Goal: Find specific page/section: Find specific page/section

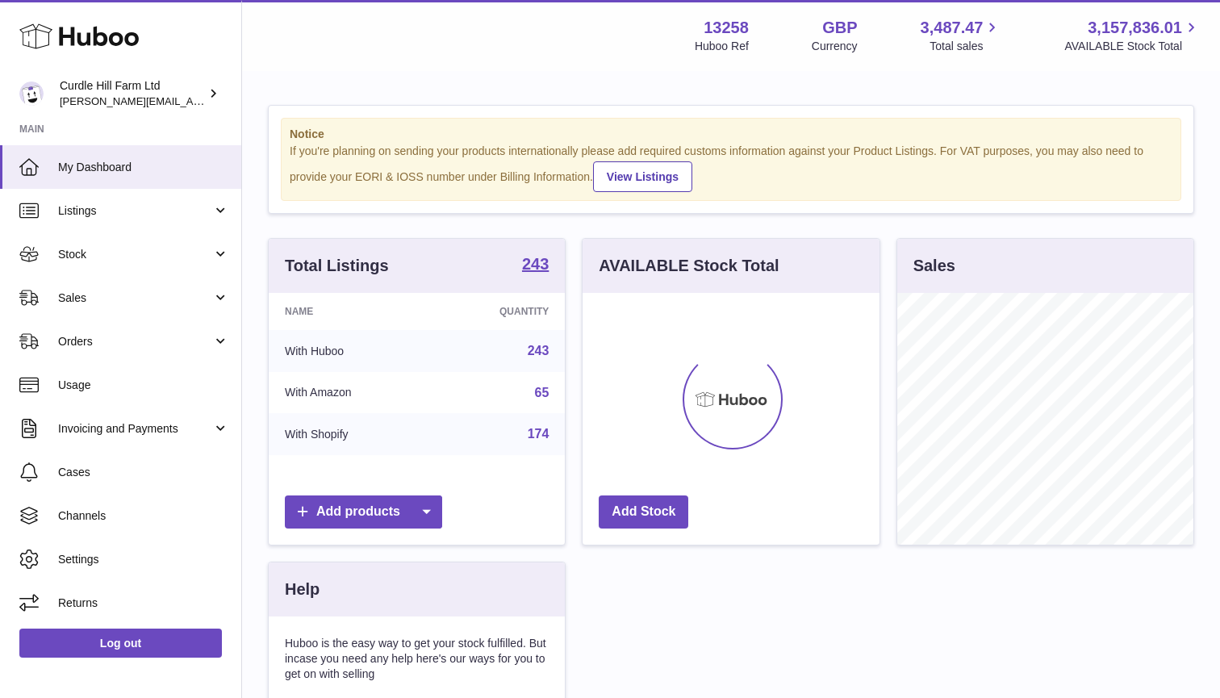
scroll to position [252, 297]
click at [65, 236] on link "Stock" at bounding box center [120, 254] width 241 height 44
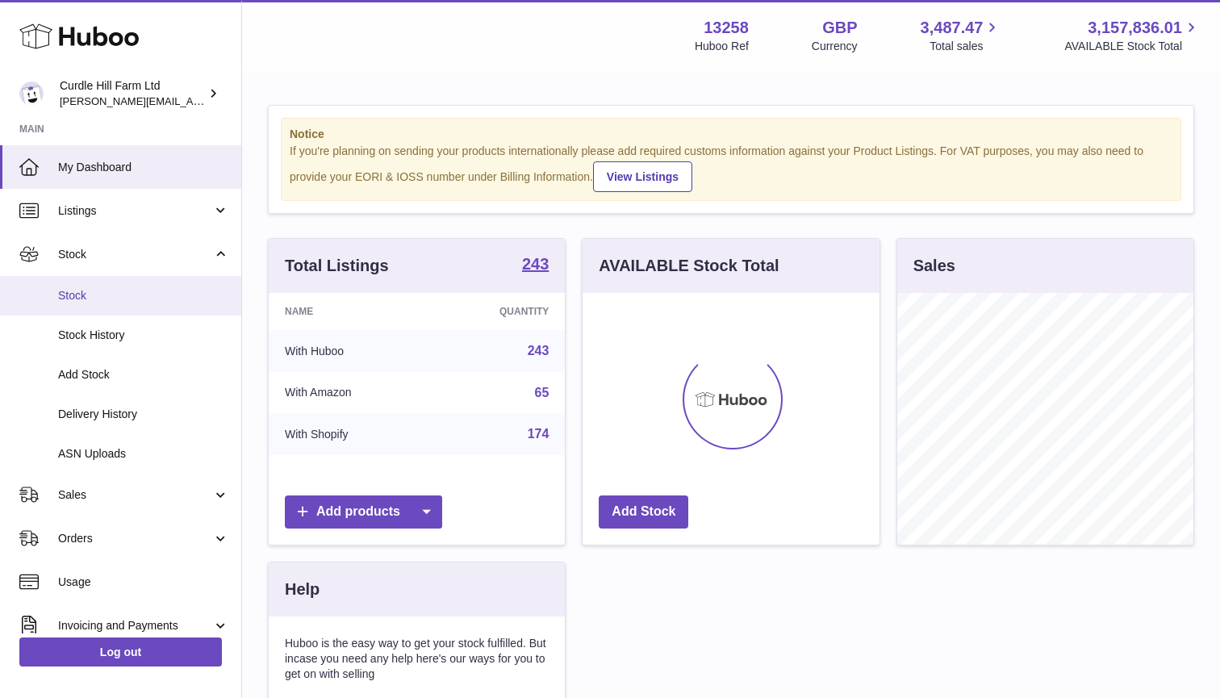
click at [75, 298] on span "Stock" at bounding box center [143, 295] width 171 height 15
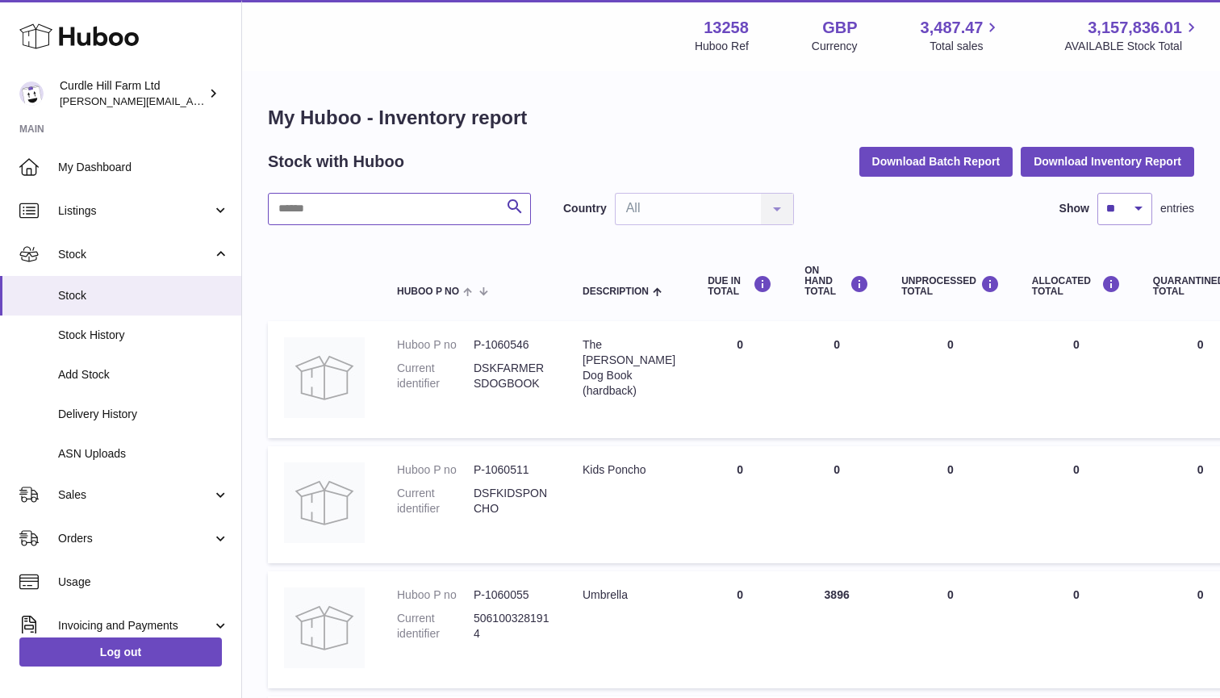
click at [394, 204] on input "text" at bounding box center [399, 209] width 263 height 32
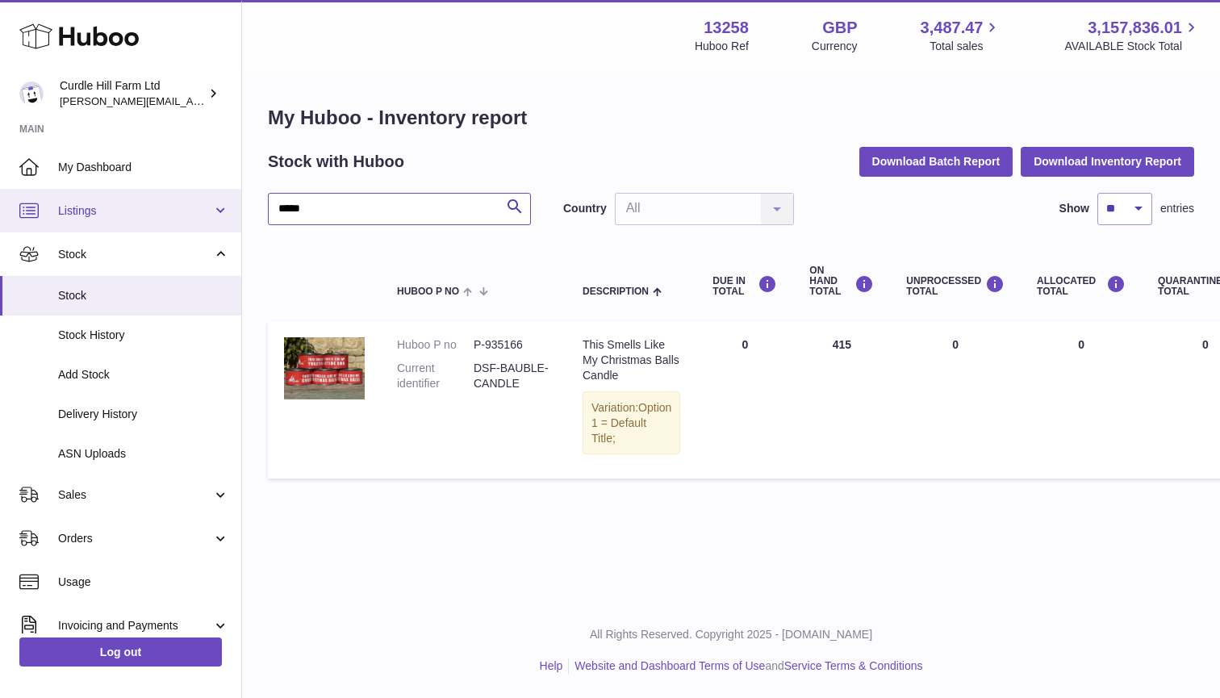
type input "*****"
click at [87, 207] on span "Listings" at bounding box center [135, 210] width 154 height 15
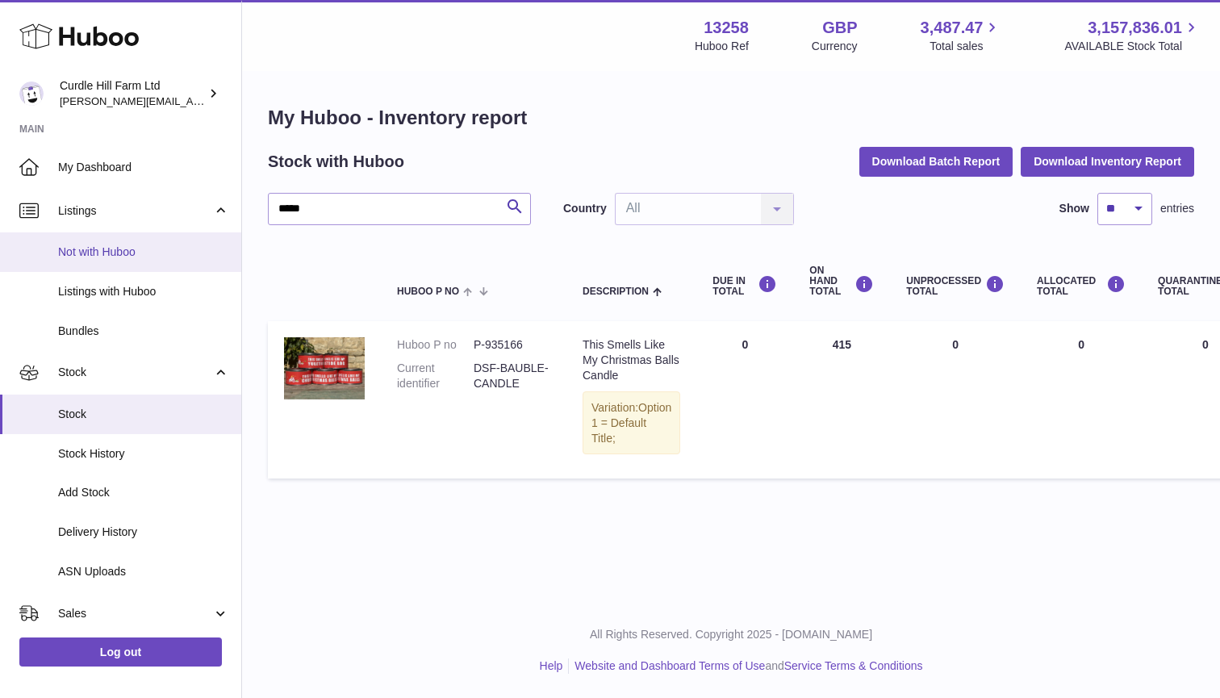
click at [104, 251] on span "Not with Huboo" at bounding box center [143, 252] width 171 height 15
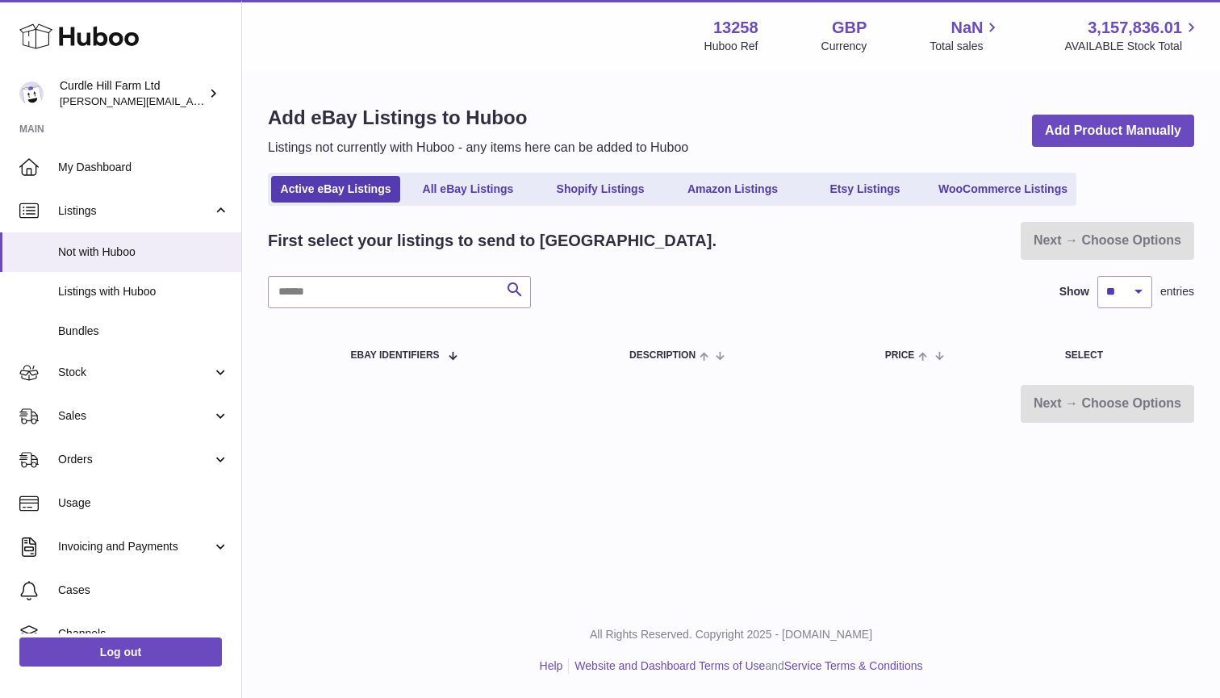
click at [134, 289] on span "Listings with Huboo" at bounding box center [143, 291] width 171 height 15
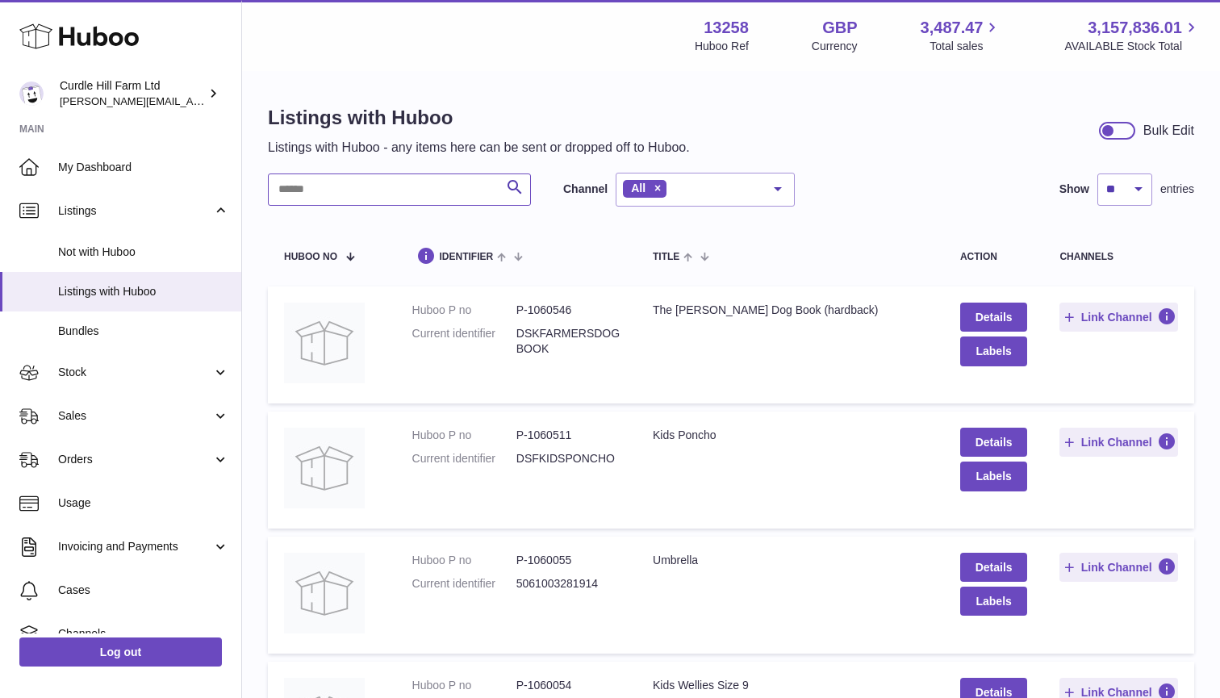
click at [366, 190] on input "text" at bounding box center [399, 190] width 263 height 32
type input "******"
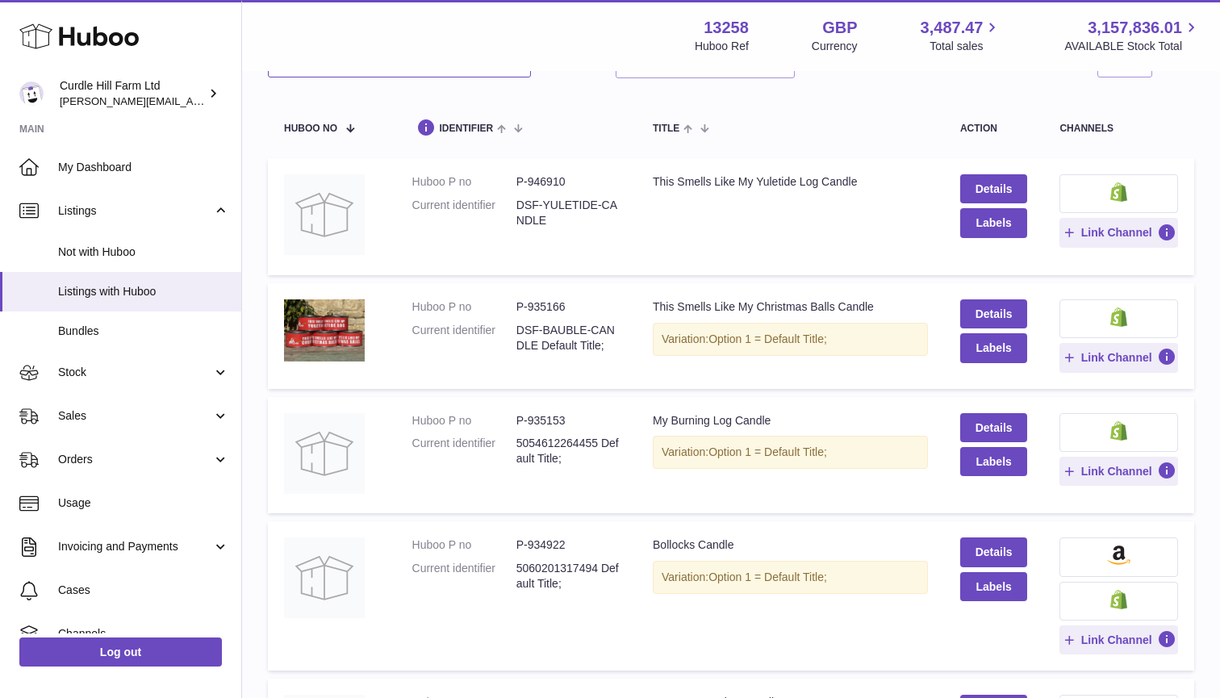
scroll to position [105, 0]
